Goal: Information Seeking & Learning: Learn about a topic

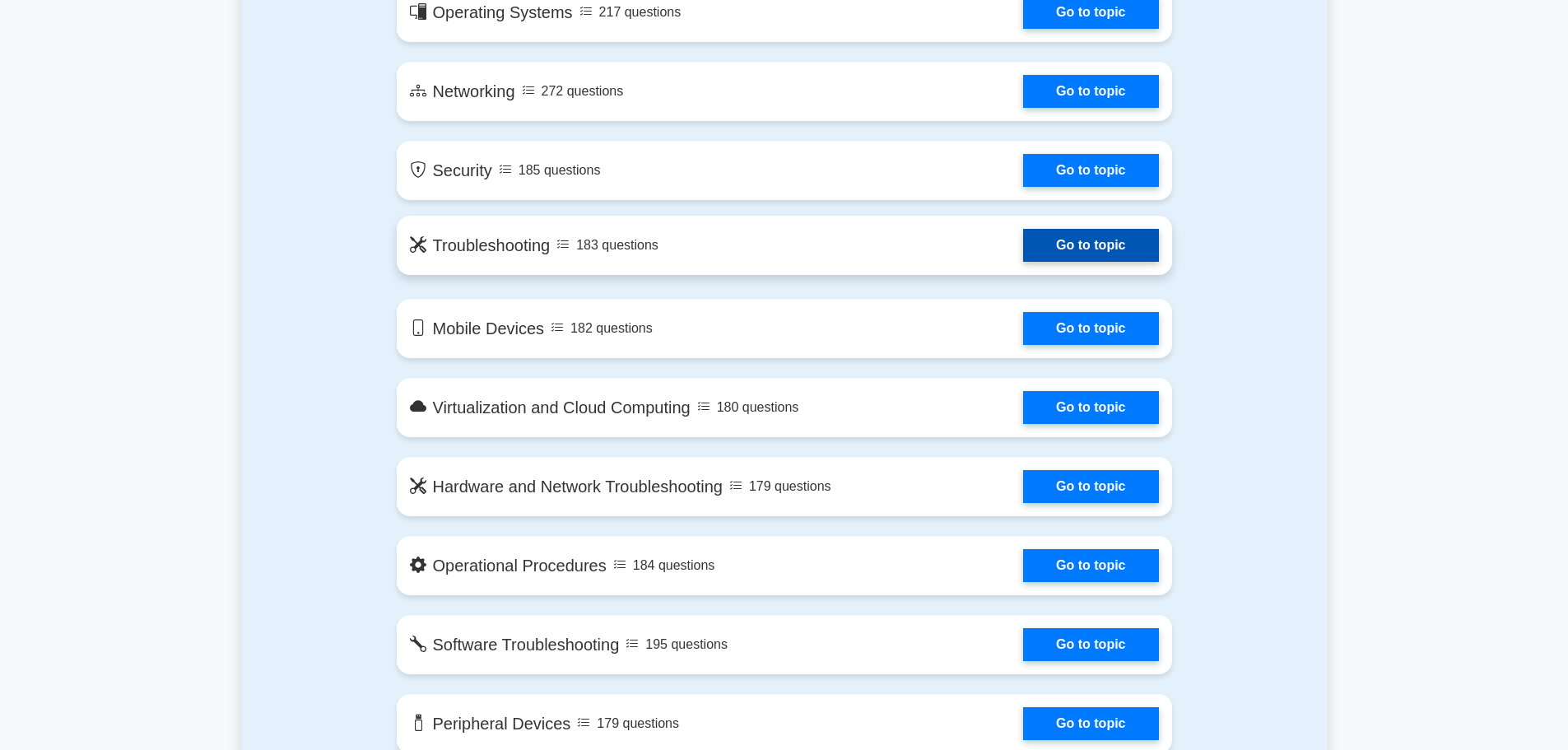
scroll to position [906, 0]
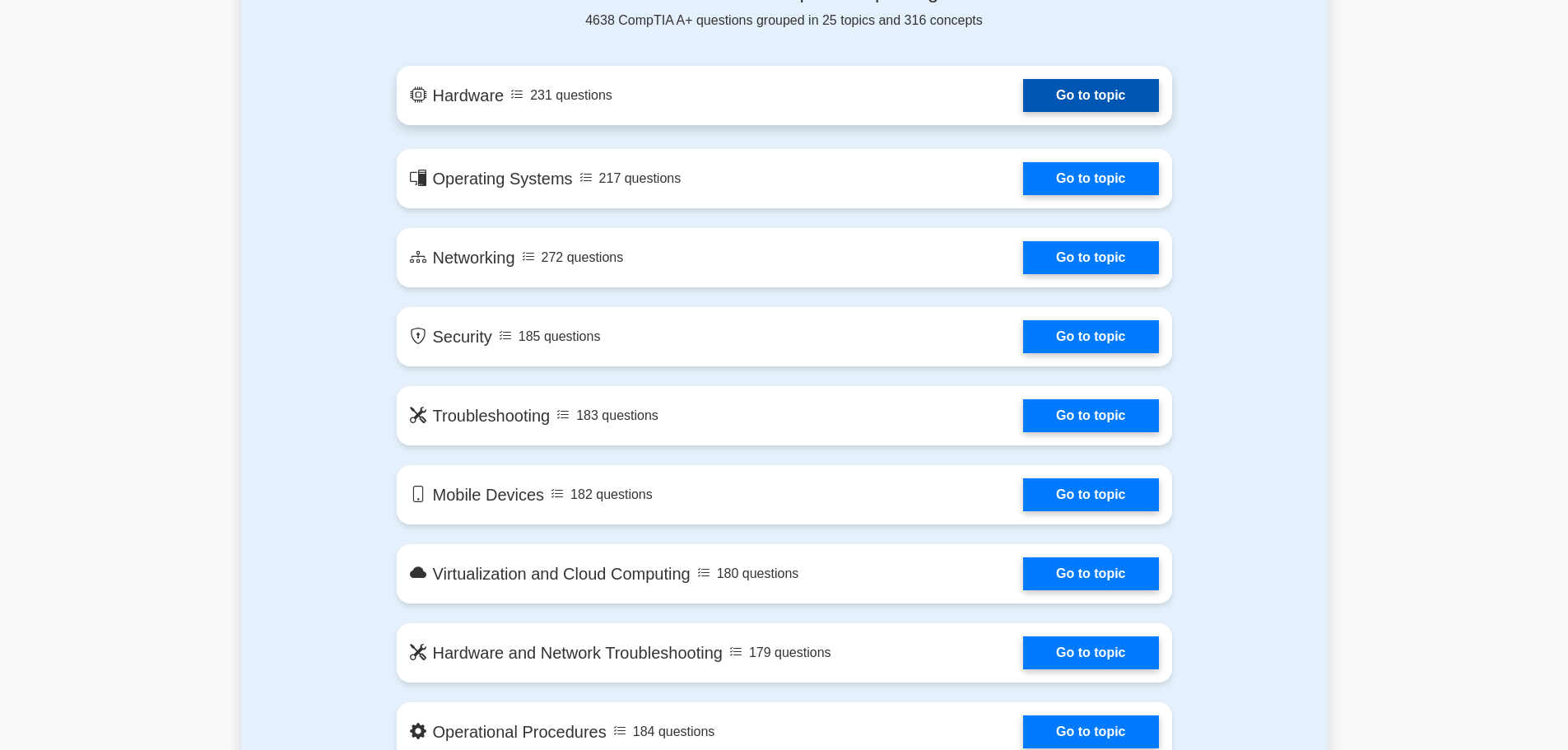
click at [1023, 101] on link "Go to topic" at bounding box center [1090, 96] width 135 height 33
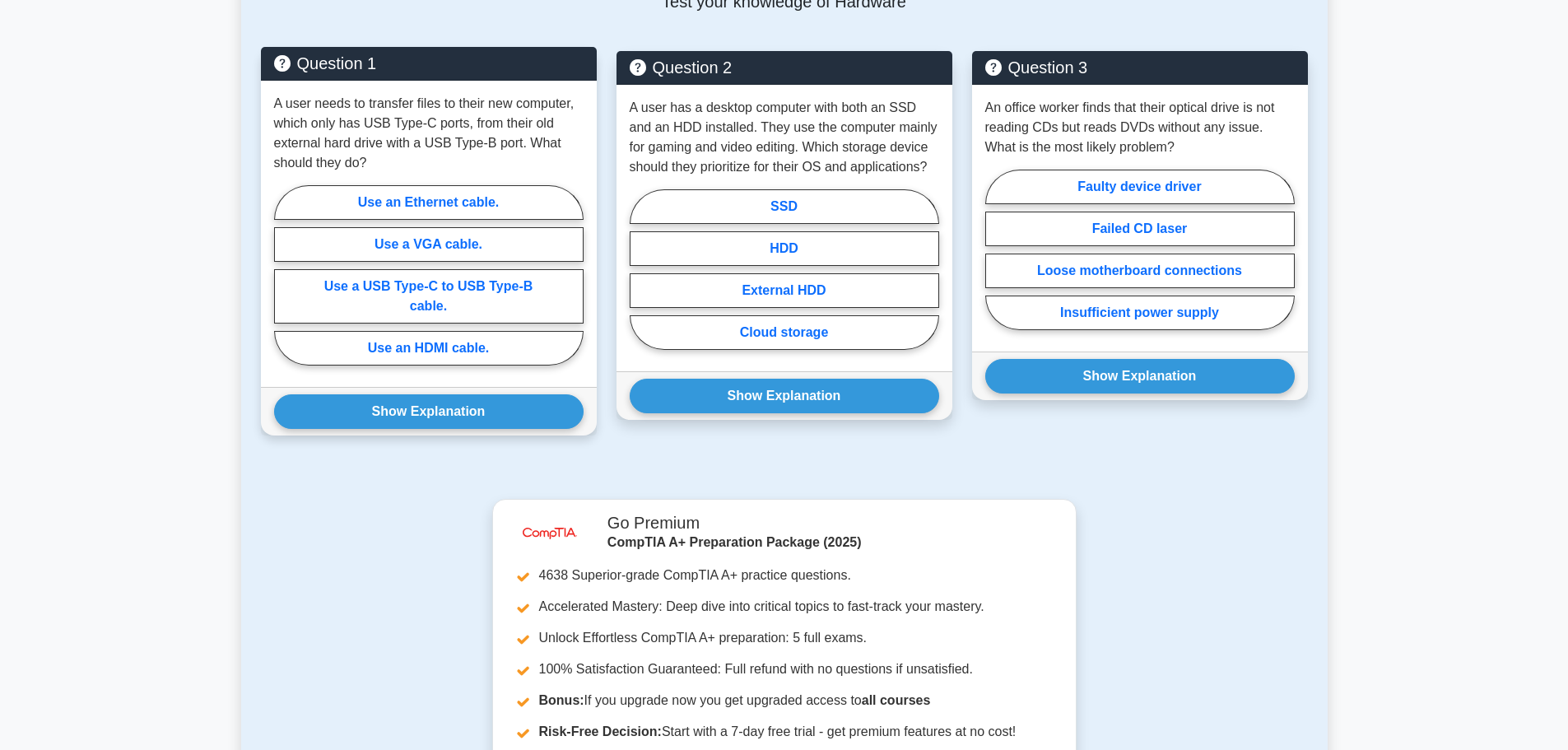
scroll to position [659, 0]
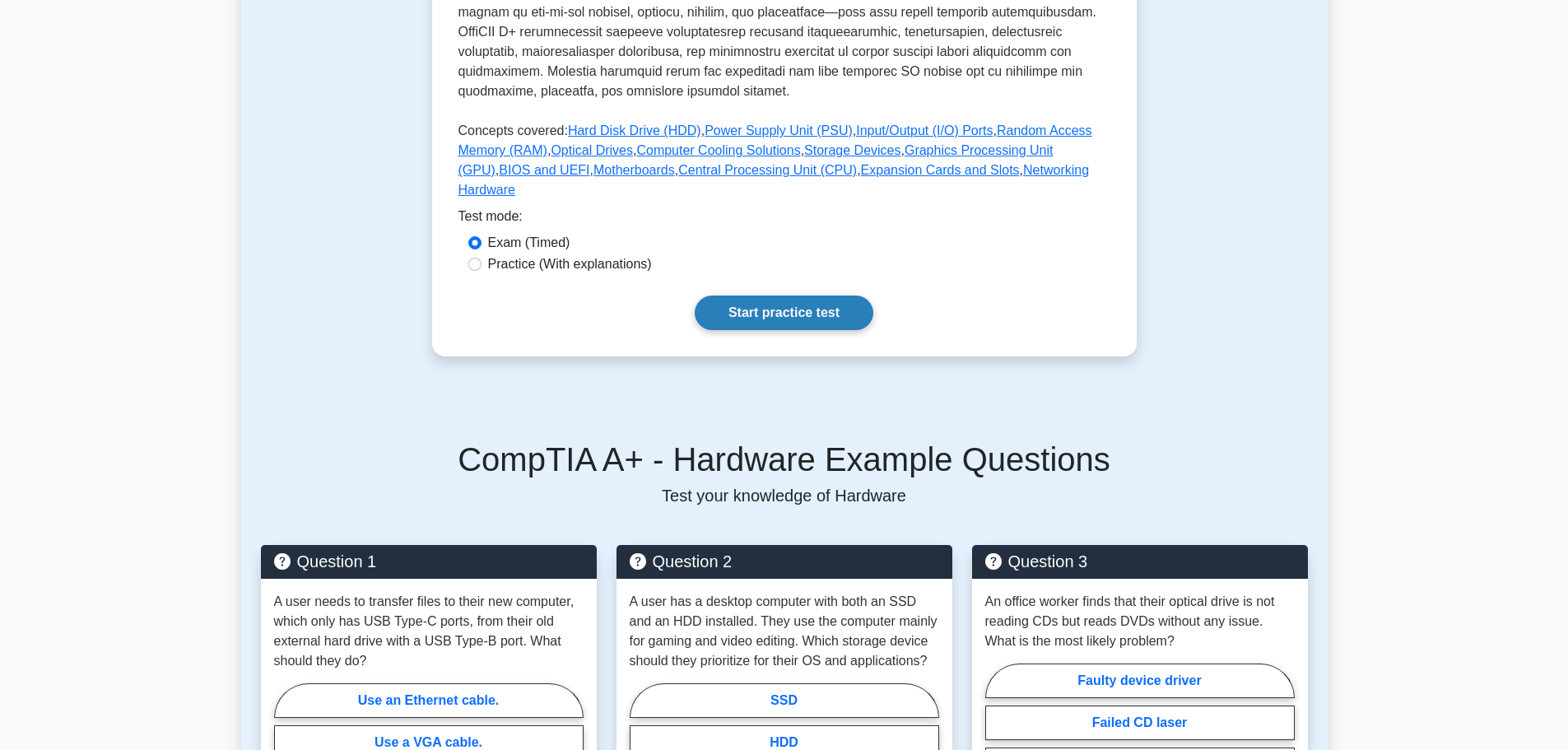
click at [746, 298] on link "Start practice test" at bounding box center [784, 312] width 178 height 34
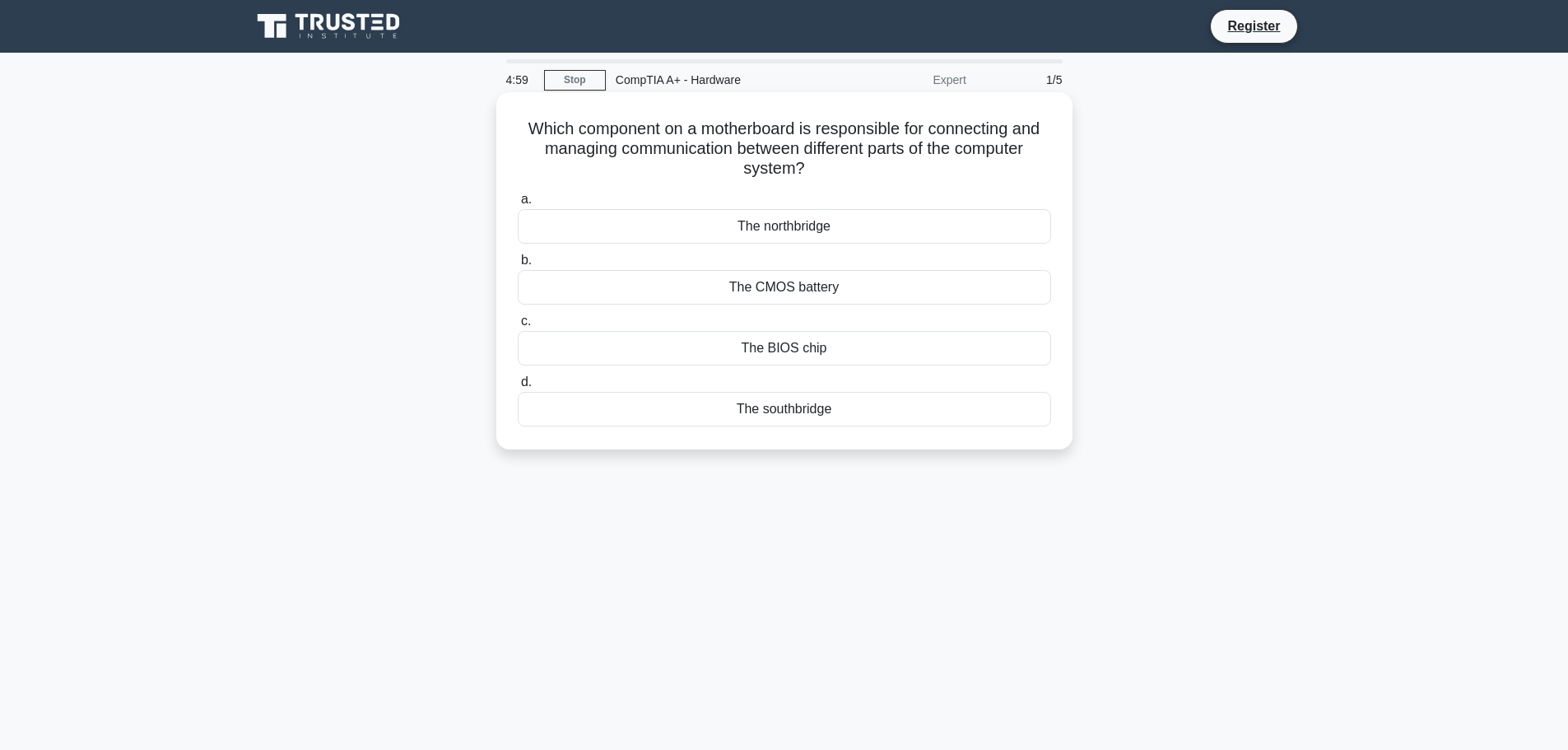
click at [773, 230] on div "The northbridge" at bounding box center [784, 226] width 533 height 34
click at [518, 205] on input "a. The northbridge" at bounding box center [518, 199] width 0 height 11
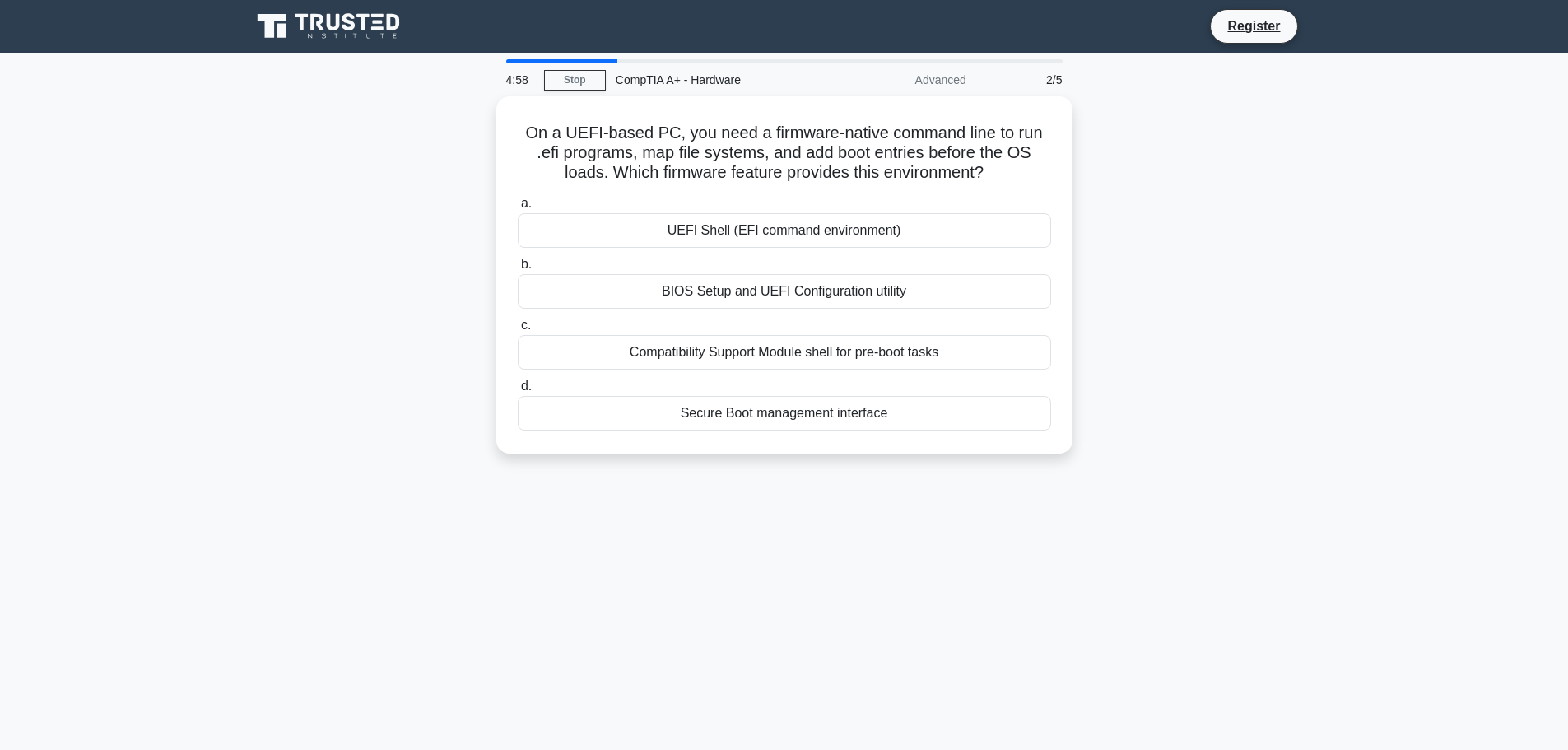
click at [773, 230] on div "UEFI Shell (EFI command environment)" at bounding box center [784, 230] width 533 height 34
click at [518, 210] on input "a. [PERSON_NAME] (EFI command environment)" at bounding box center [518, 204] width 0 height 11
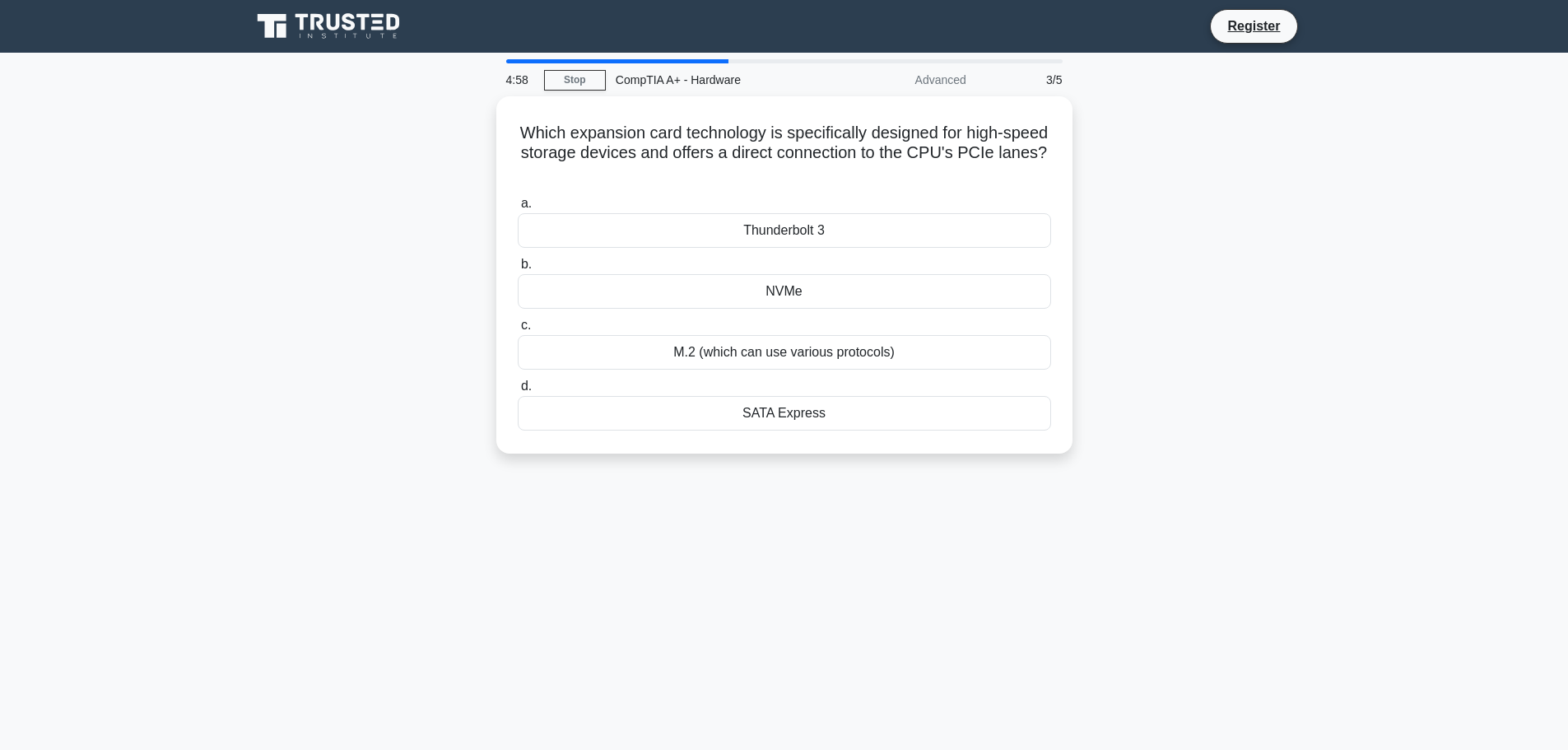
click at [773, 230] on div "Thunderbolt 3" at bounding box center [784, 230] width 533 height 34
click at [518, 210] on input "a. Thunderbolt 3" at bounding box center [518, 204] width 0 height 11
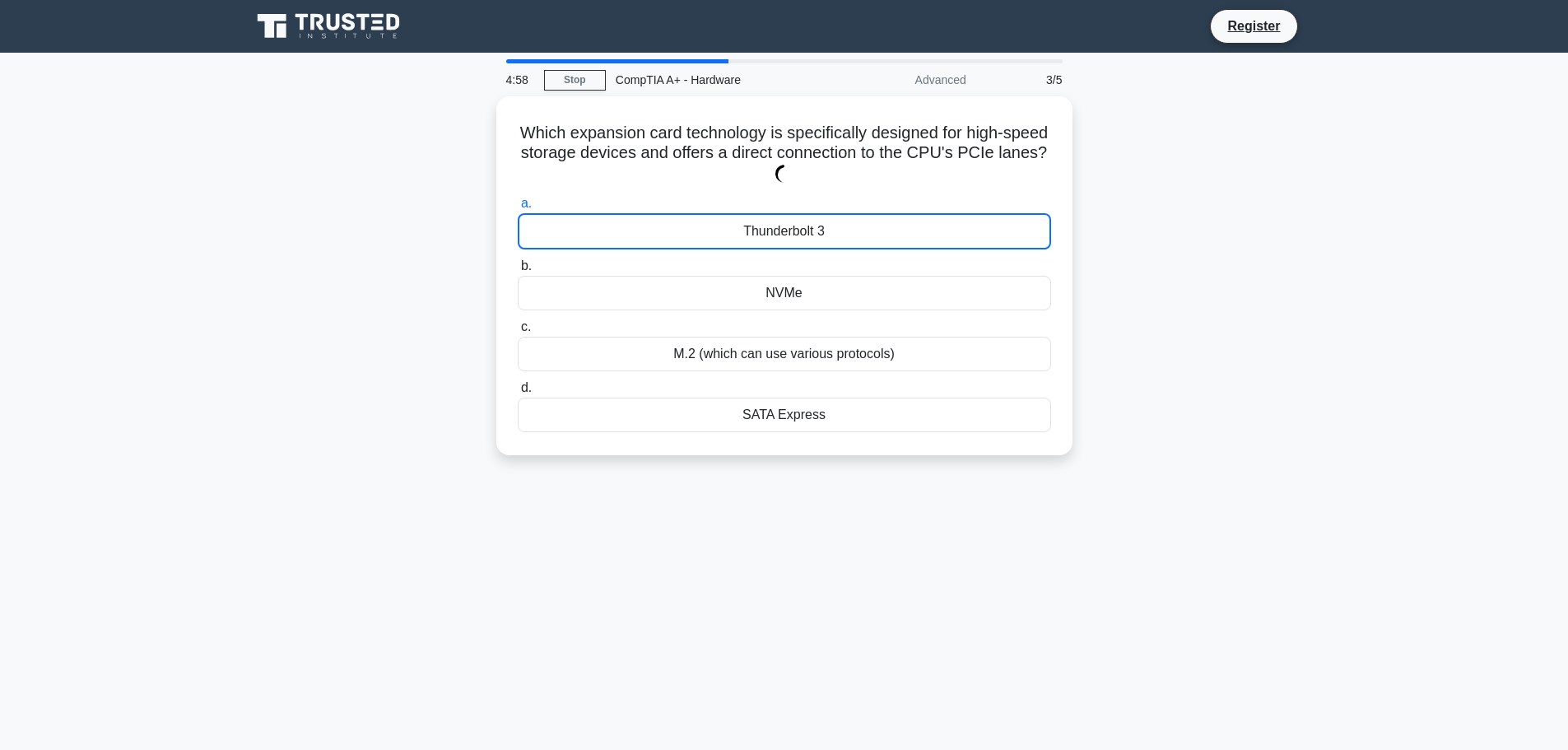
click at [773, 230] on div "Thunderbolt 3" at bounding box center [784, 231] width 533 height 36
click at [518, 210] on input "a. Thunderbolt 3" at bounding box center [518, 204] width 0 height 11
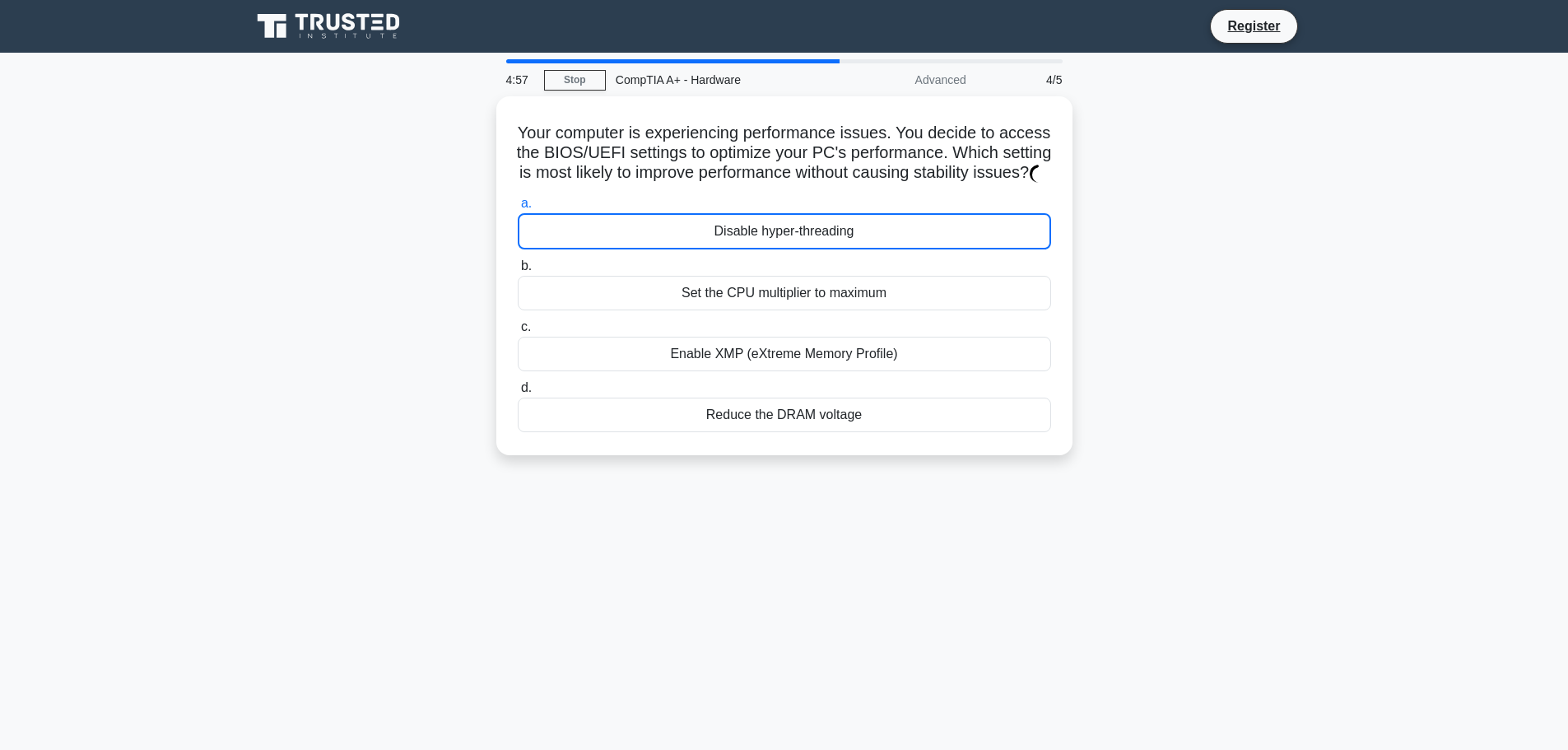
click at [773, 230] on div "Disable hyper-threading" at bounding box center [784, 231] width 533 height 36
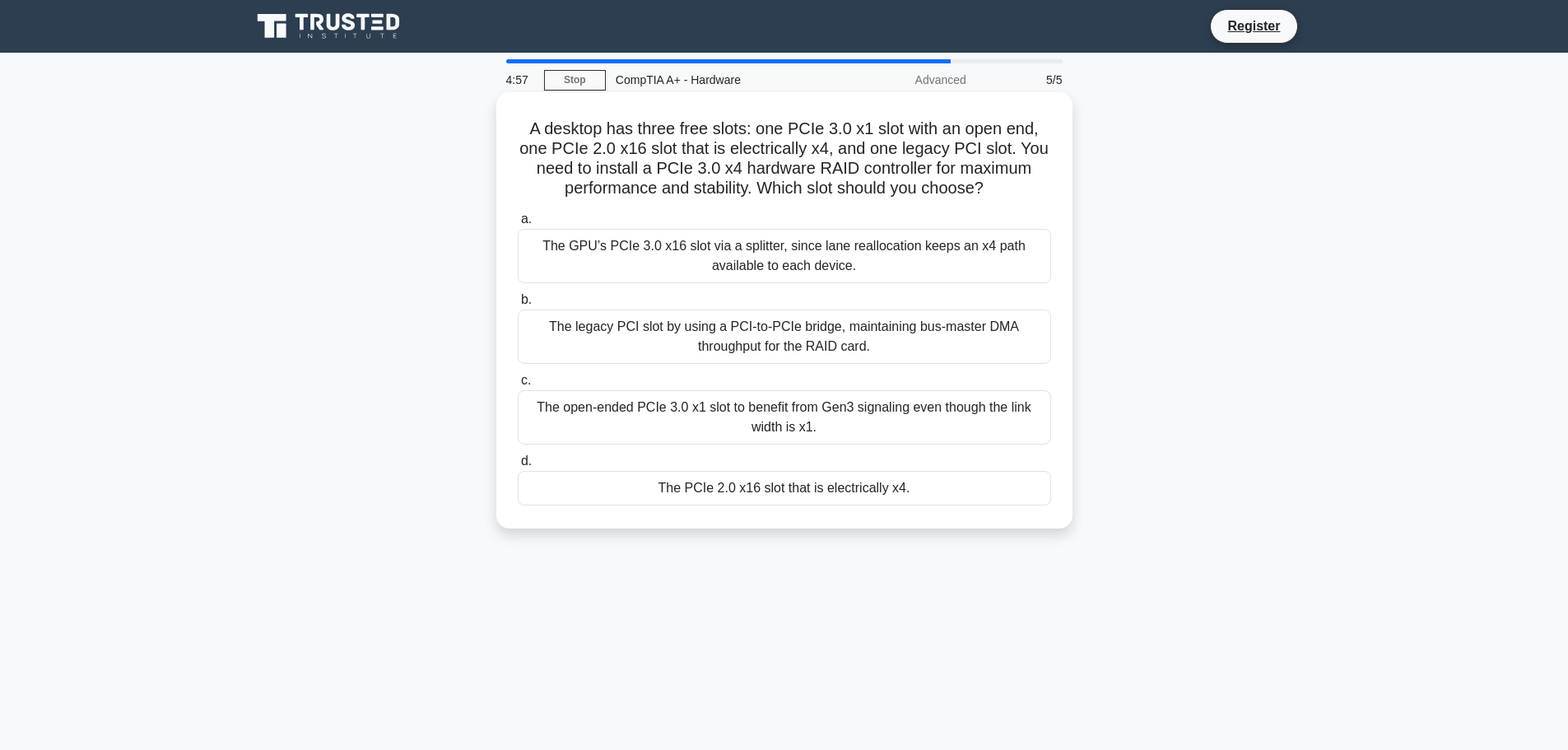
click at [778, 242] on div "The GPU’s PCIe 3.0 x16 slot via a splitter, since lane reallocation keeps an x4…" at bounding box center [784, 256] width 533 height 54
click at [518, 225] on input "a. The GPU’s PCIe 3.0 x16 slot via a splitter, since lane reallocation keeps an…" at bounding box center [518, 219] width 0 height 11
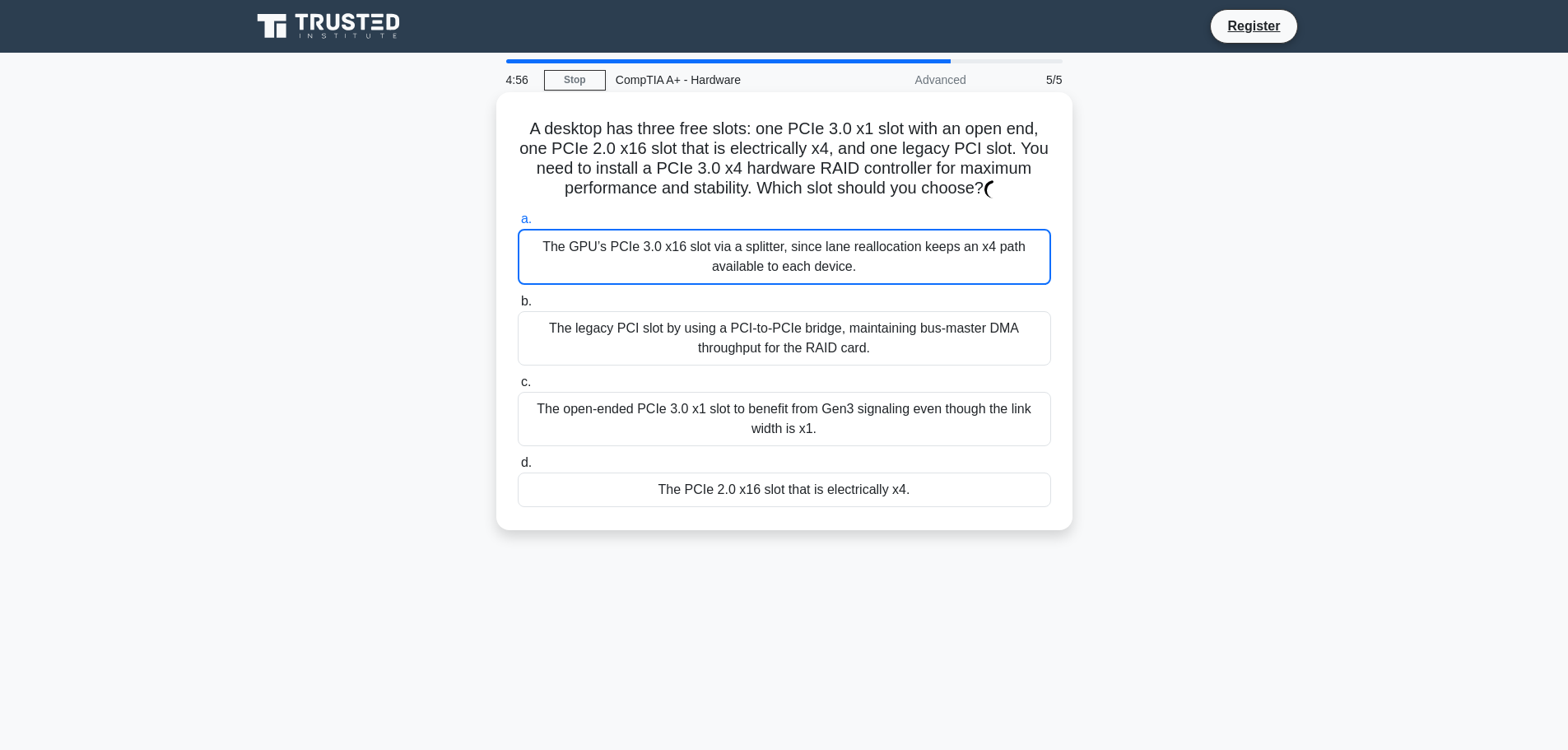
click at [778, 242] on div "The GPU’s PCIe 3.0 x16 slot via a splitter, since lane reallocation keeps an x4…" at bounding box center [784, 257] width 533 height 56
click at [796, 282] on div "The GPU’s PCIe 3.0 x16 slot via a splitter, since lane reallocation keeps an x4…" at bounding box center [784, 257] width 533 height 56
click at [518, 225] on input "a. The GPU’s PCIe 3.0 x16 slot via a splitter, since lane reallocation keeps an…" at bounding box center [518, 219] width 0 height 11
